Goal: Navigation & Orientation: Find specific page/section

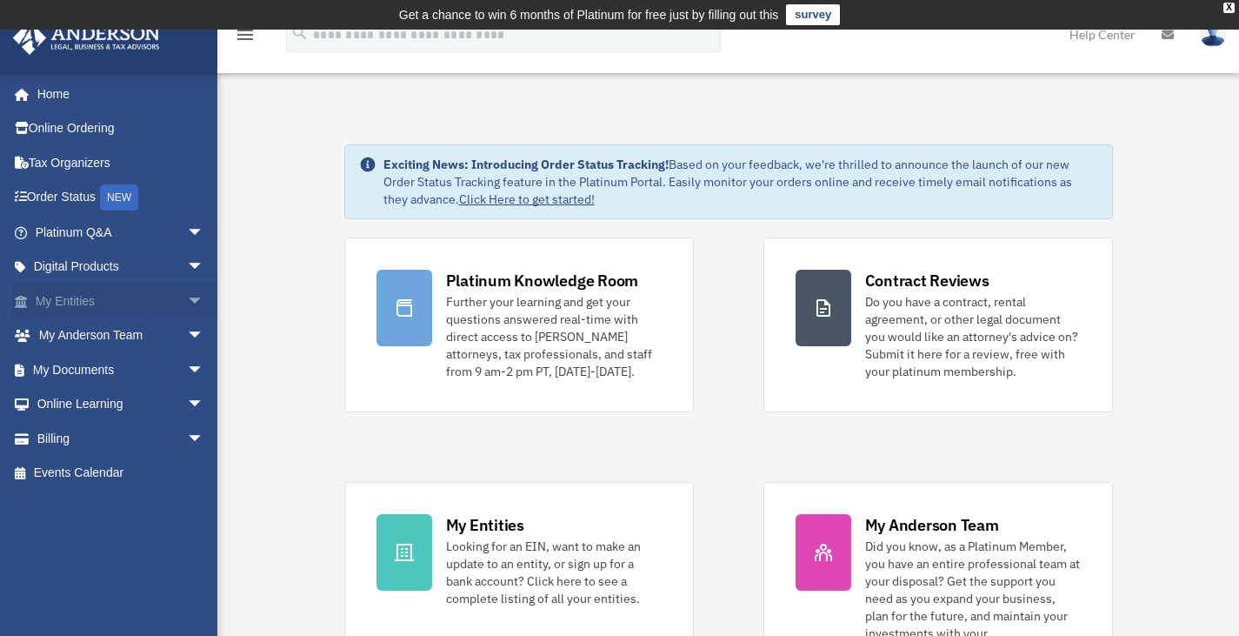
click at [60, 296] on link "My Entities arrow_drop_down" at bounding box center [121, 300] width 218 height 35
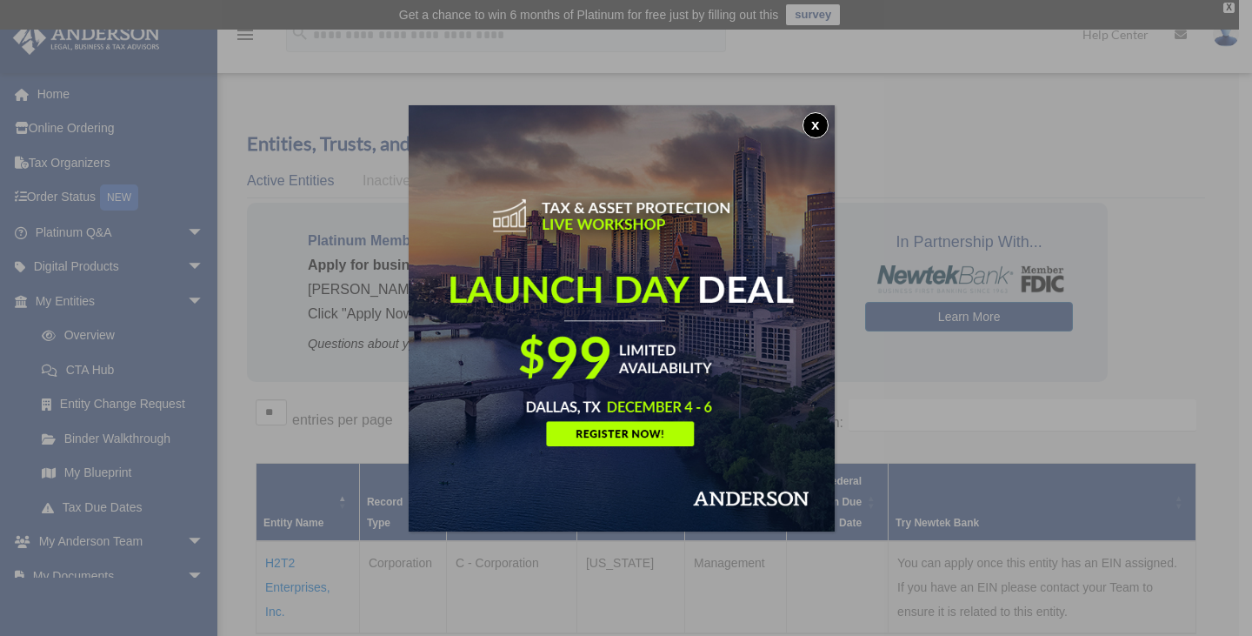
click at [821, 127] on button "x" at bounding box center [815, 125] width 26 height 26
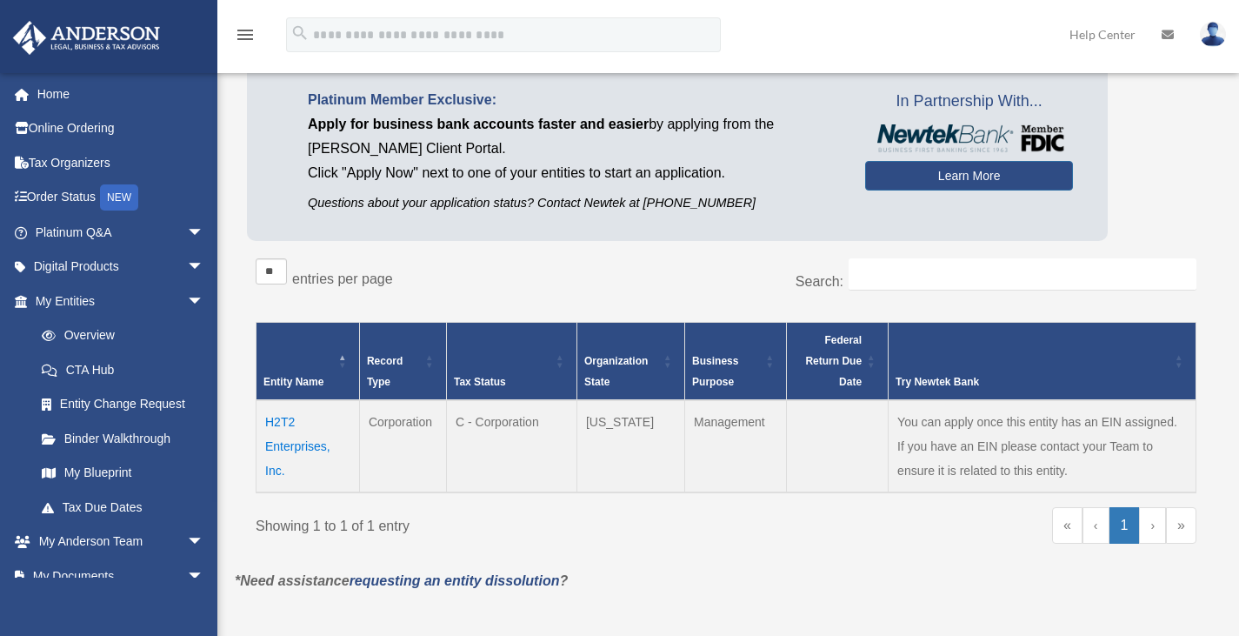
scroll to position [116, 0]
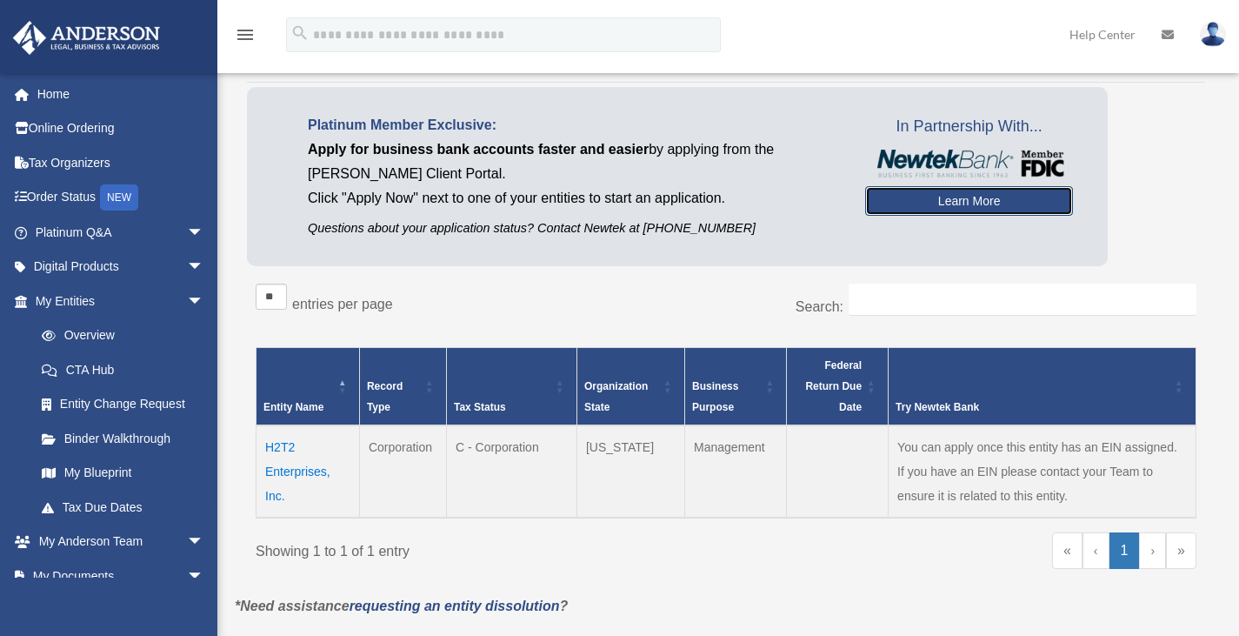
click at [955, 197] on link "Learn More" at bounding box center [969, 201] width 208 height 30
